Goal: Task Accomplishment & Management: Manage account settings

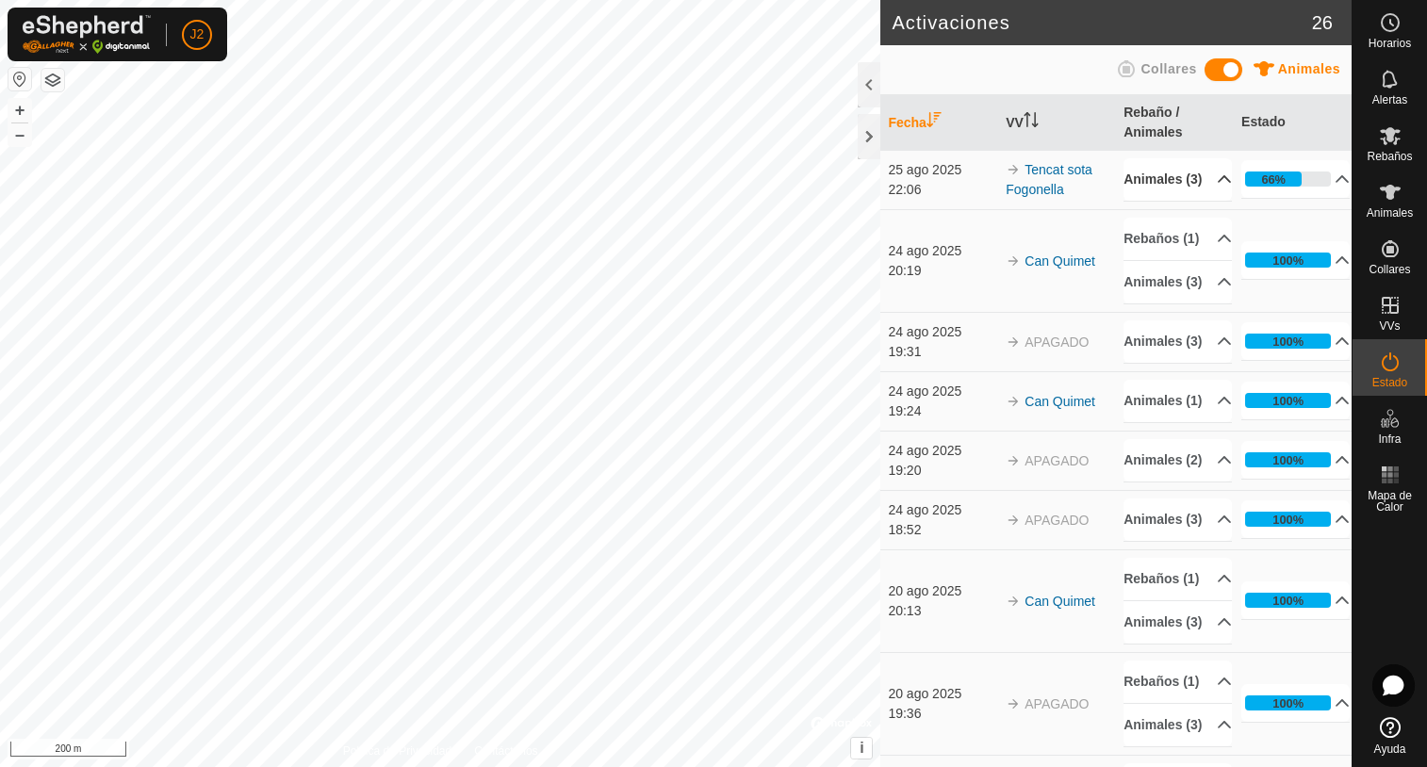
click at [1201, 190] on p-accordion-header "Animales (3)" at bounding box center [1177, 179] width 108 height 42
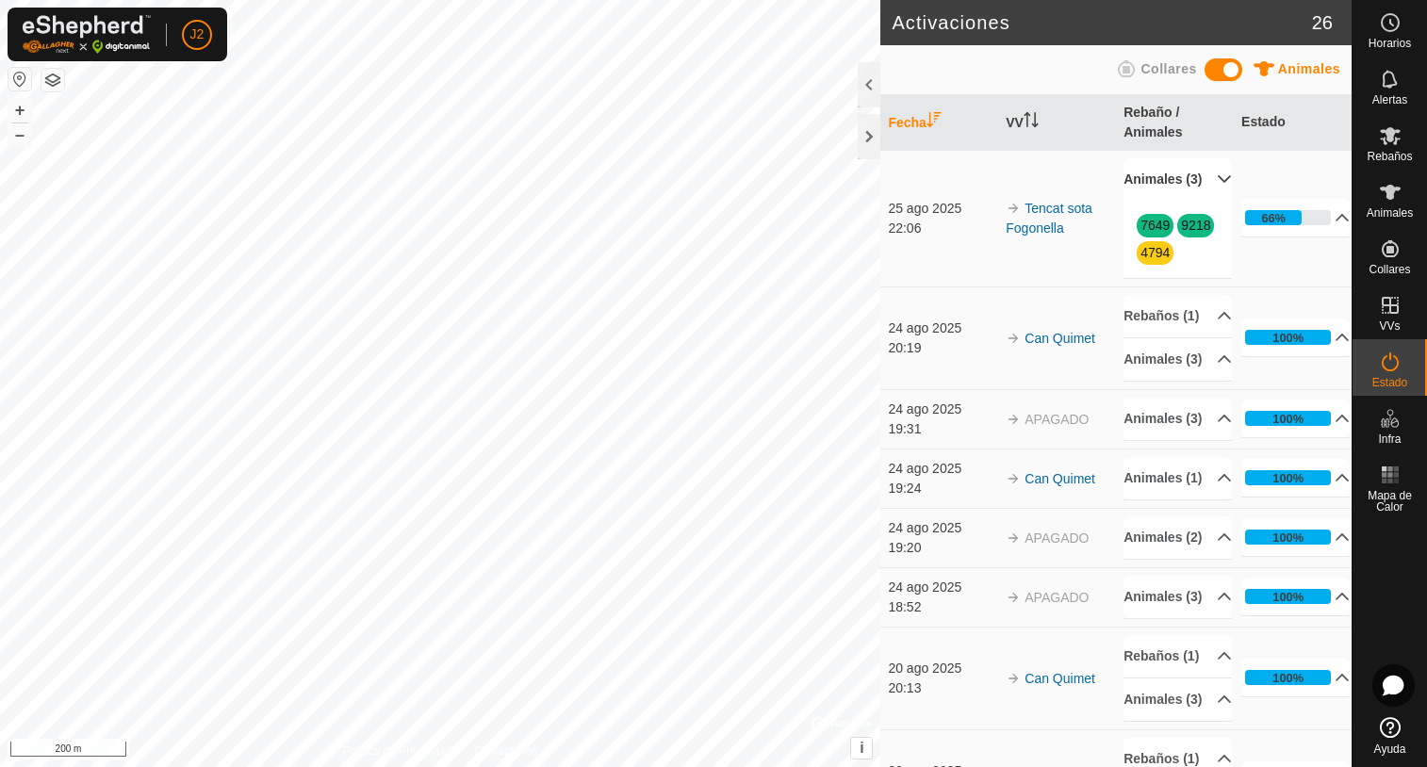
click at [1201, 190] on p-accordion-header "Animales (3)" at bounding box center [1177, 179] width 108 height 42
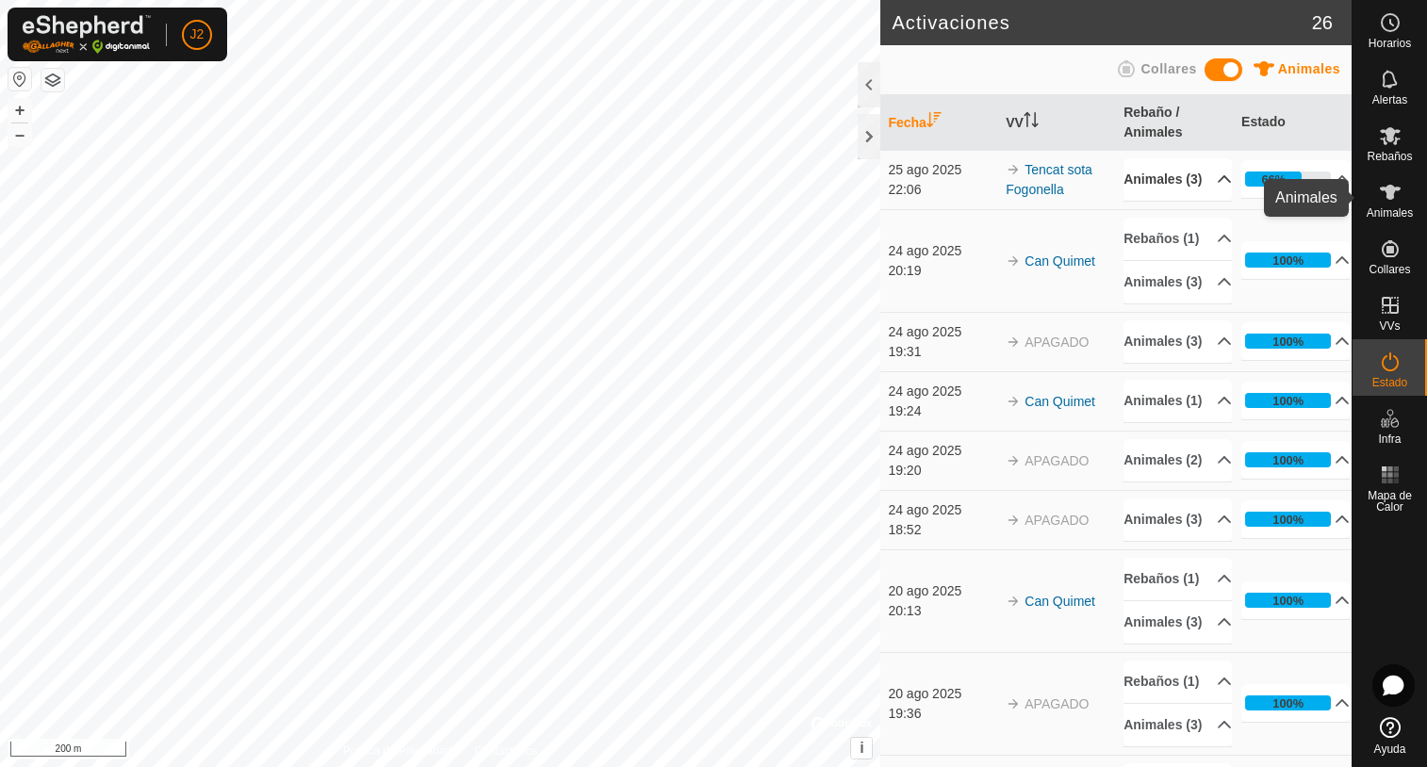
click at [1396, 209] on span "Animales" at bounding box center [1389, 212] width 46 height 11
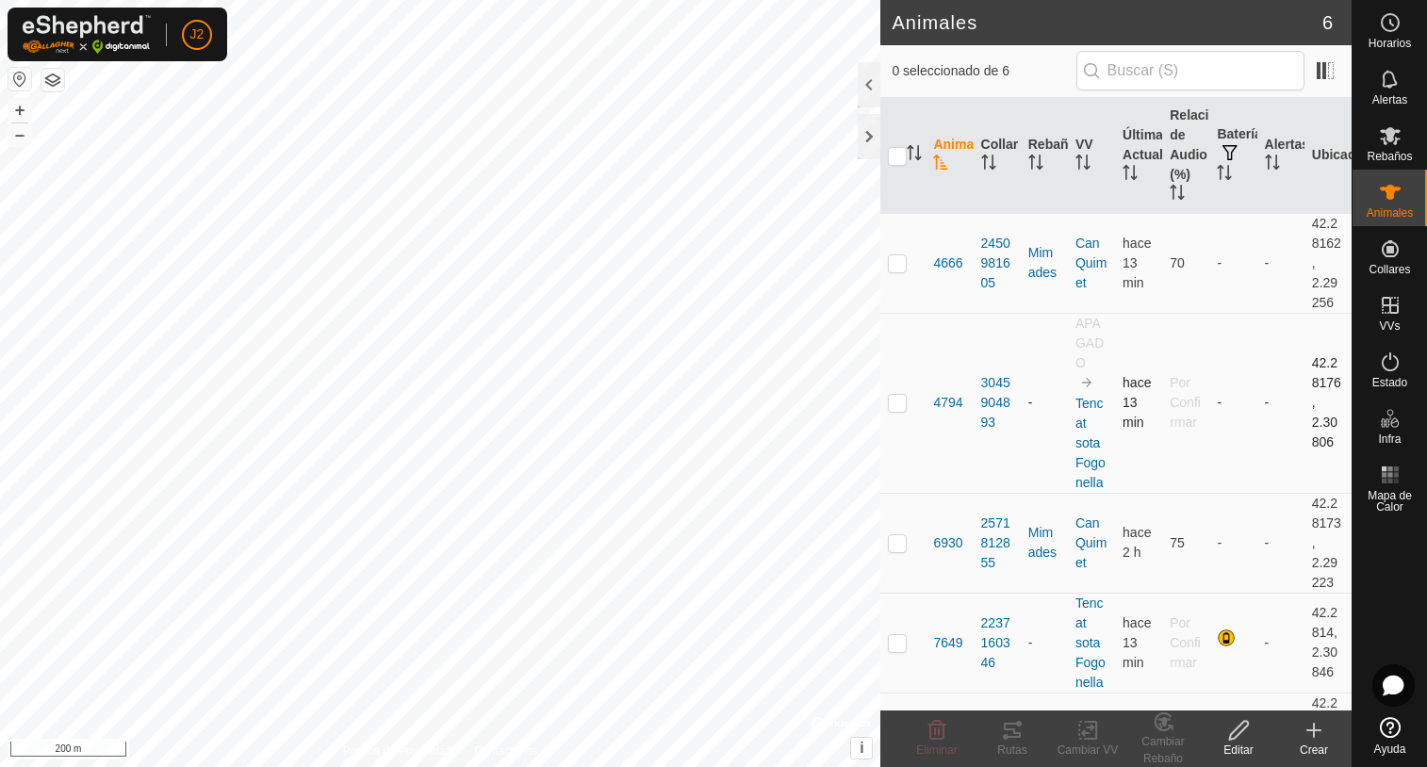
click at [891, 408] on p-checkbox at bounding box center [897, 402] width 19 height 15
checkbox input "true"
click at [892, 643] on p-checkbox at bounding box center [897, 642] width 19 height 15
checkbox input "true"
click at [901, 397] on p-checkbox at bounding box center [897, 402] width 19 height 15
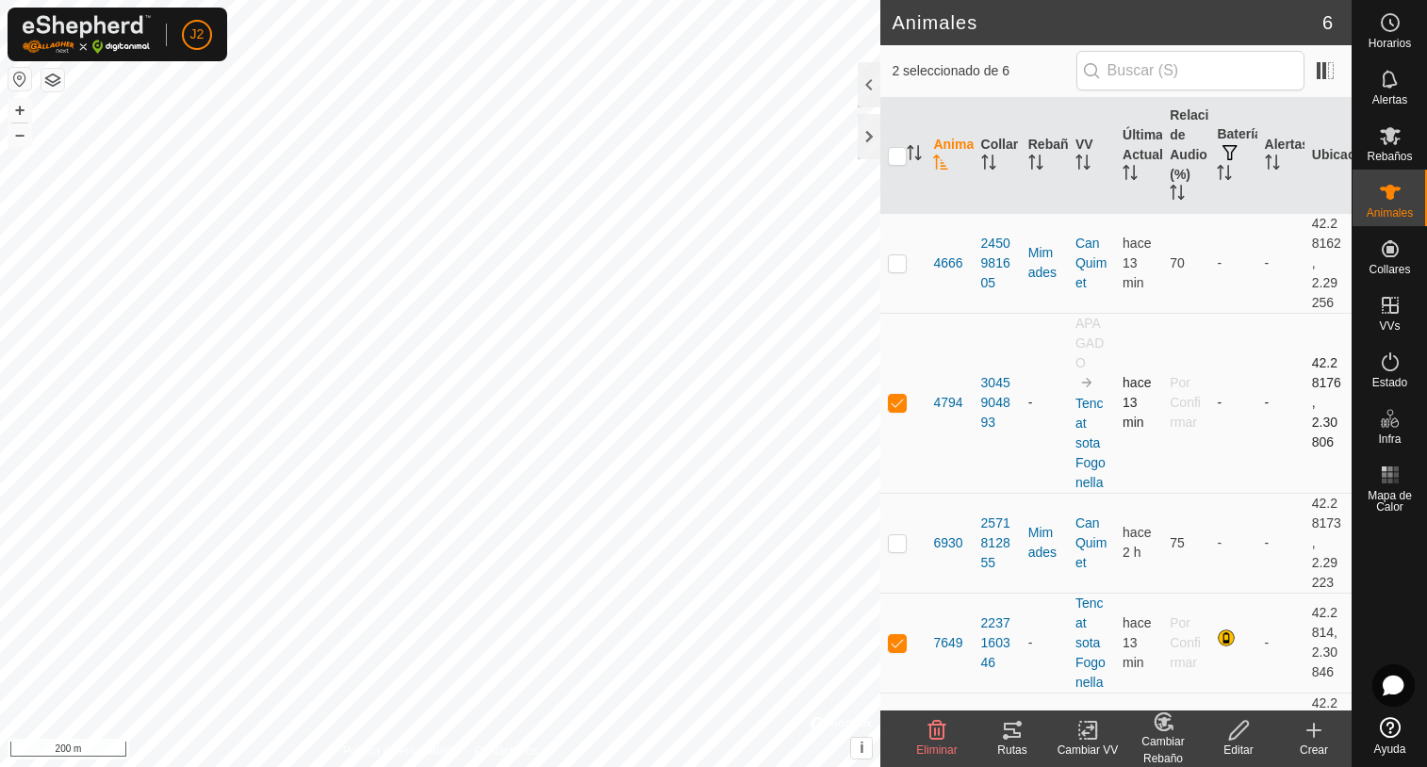
checkbox input "false"
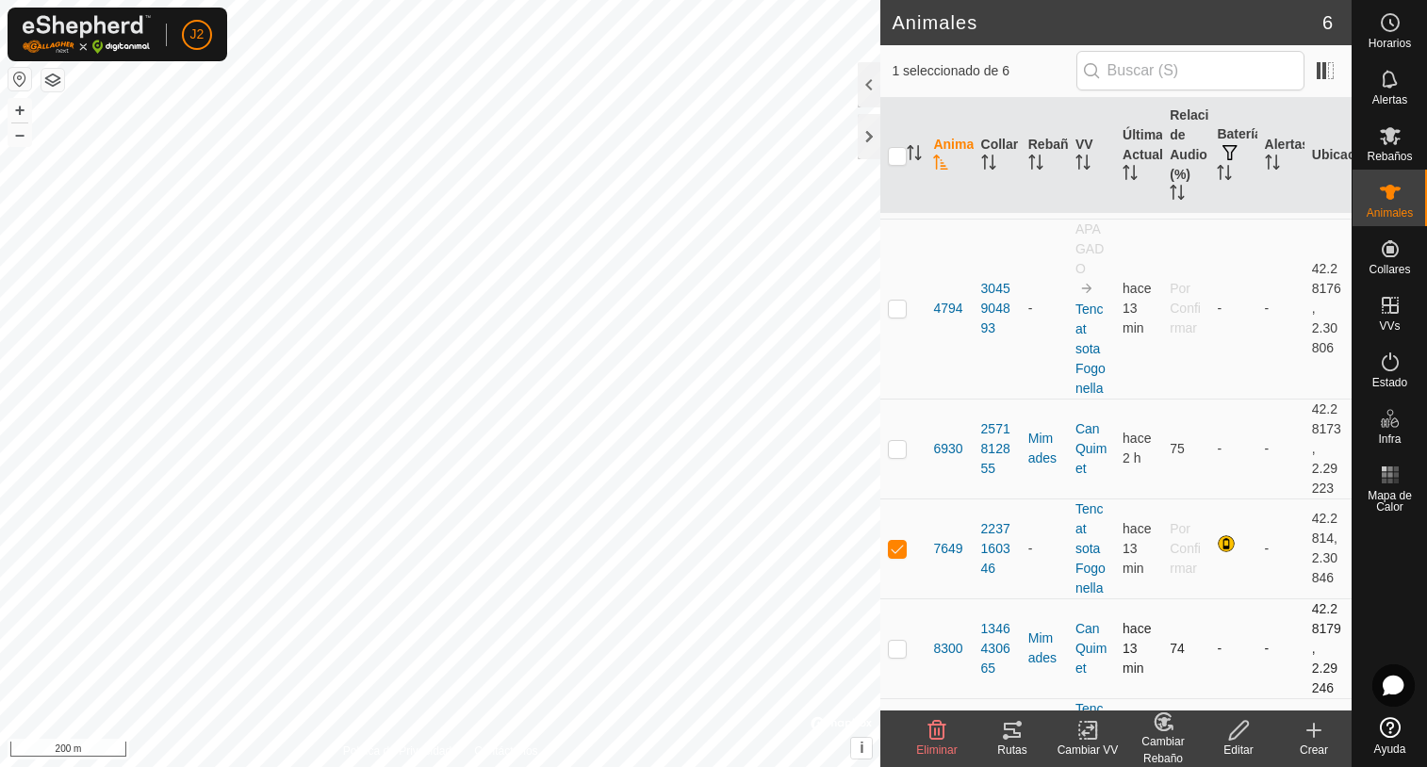
scroll to position [183, 0]
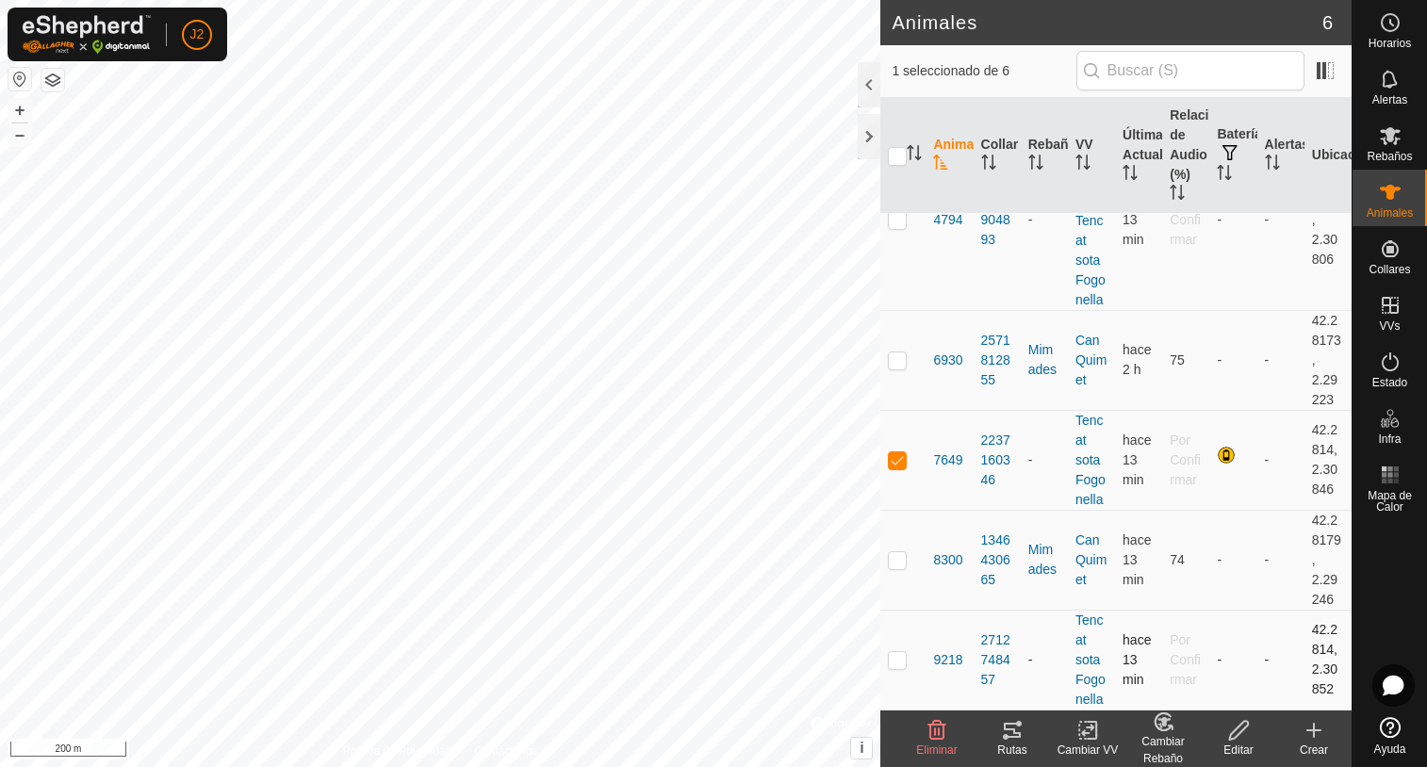
click at [894, 666] on p-checkbox at bounding box center [897, 659] width 19 height 15
checkbox input "false"
click at [905, 462] on p-checkbox at bounding box center [897, 459] width 19 height 15
checkbox input "false"
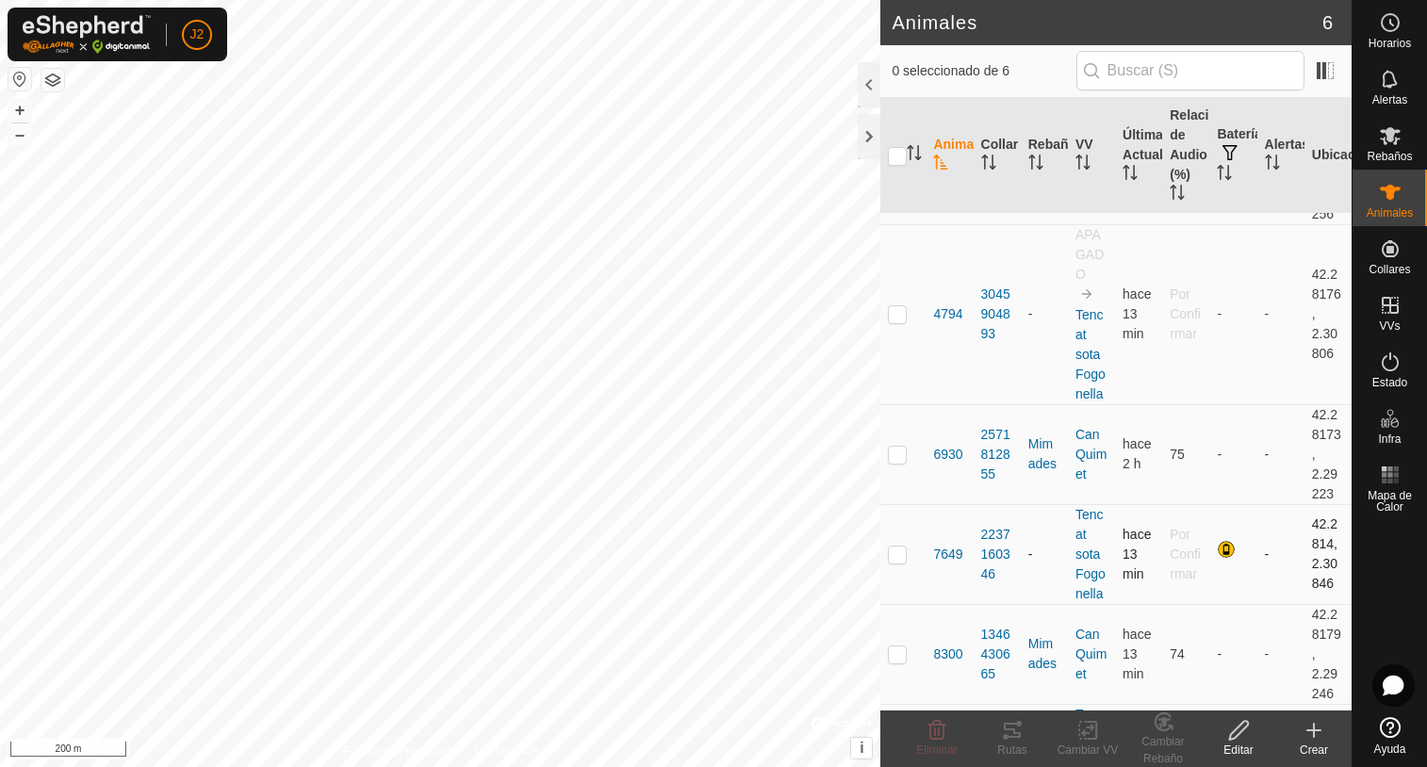
scroll to position [0, 0]
